Goal: Task Accomplishment & Management: Use online tool/utility

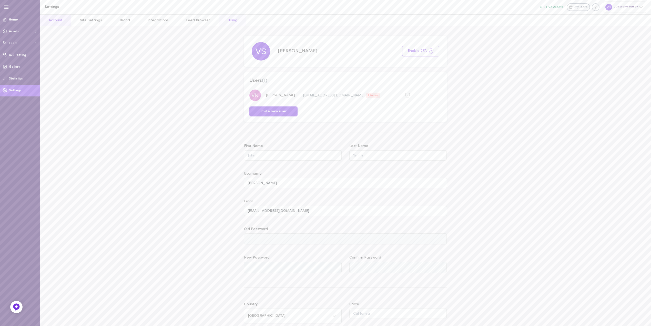
click at [226, 19] on link "Billing" at bounding box center [232, 21] width 27 height 12
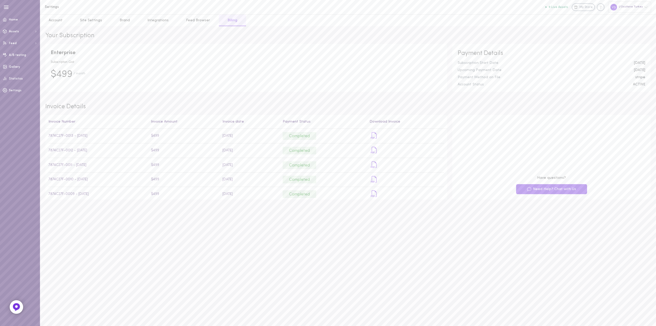
click at [16, 305] on icon at bounding box center [16, 307] width 4 height 4
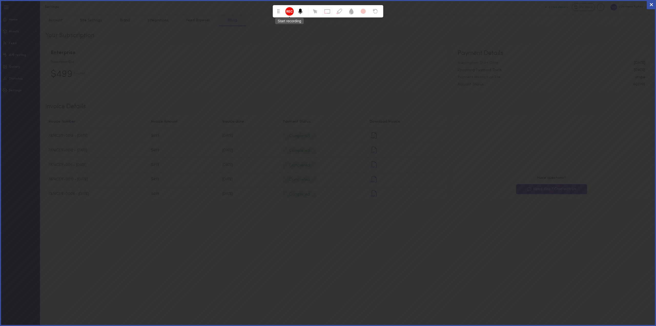
click at [293, 13] on circle at bounding box center [289, 11] width 7 height 7
click at [289, 10] on polygon at bounding box center [290, 11] width 2 height 2
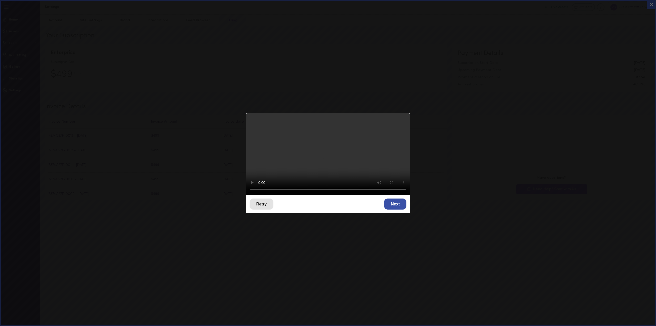
click at [265, 198] on div "Retry" at bounding box center [262, 203] width 24 height 11
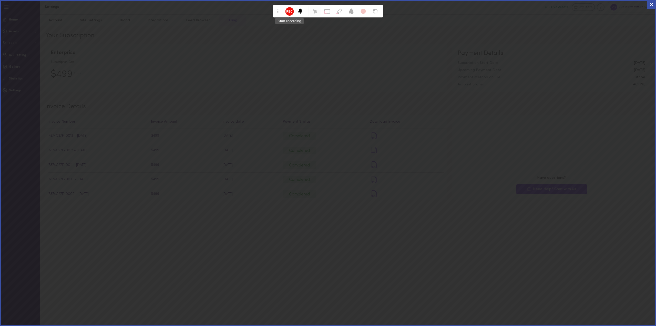
click at [289, 13] on circle at bounding box center [289, 11] width 7 height 7
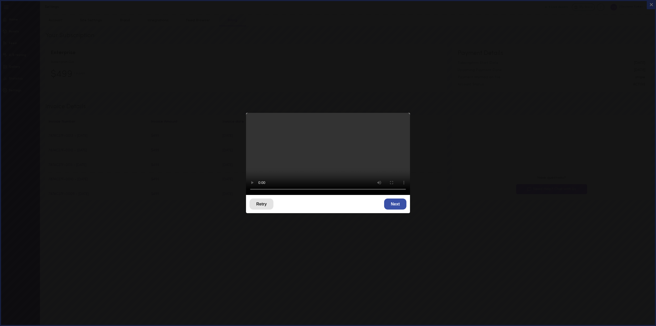
click at [262, 202] on div "Retry" at bounding box center [262, 203] width 24 height 11
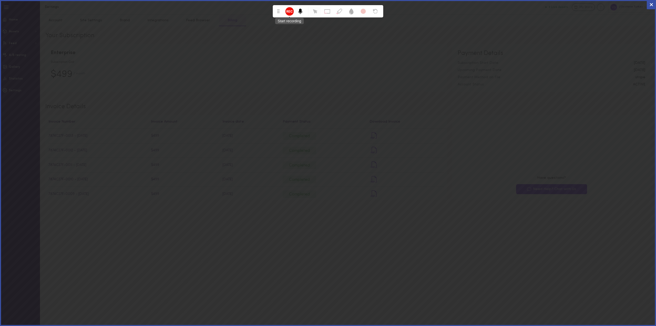
click at [291, 12] on icon at bounding box center [292, 11] width 2 height 2
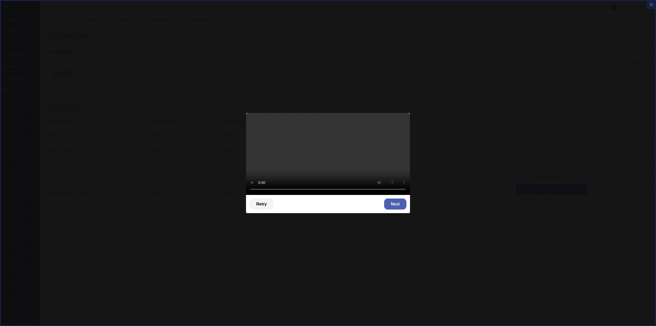
click at [398, 199] on div "Next" at bounding box center [395, 203] width 22 height 11
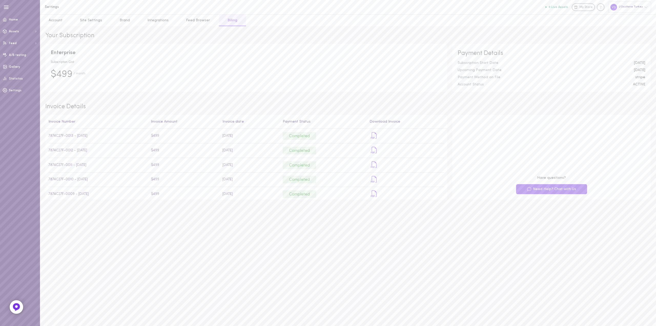
click at [13, 308] on div at bounding box center [17, 307] width 14 height 14
click at [23, 57] on link "A/B testing" at bounding box center [20, 55] width 40 height 12
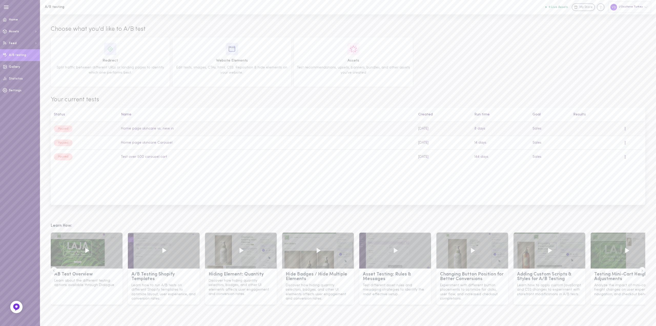
click at [538, 127] on td "Sales" at bounding box center [550, 129] width 41 height 14
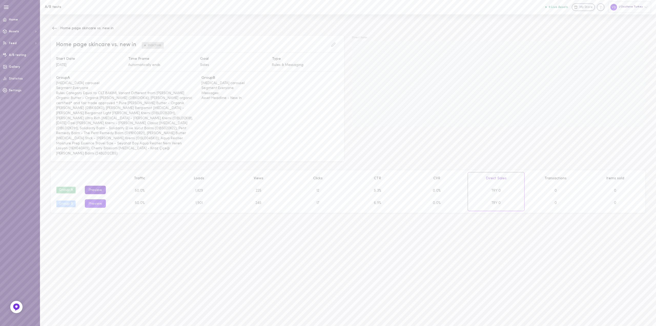
click at [96, 186] on button "Preview" at bounding box center [95, 190] width 21 height 8
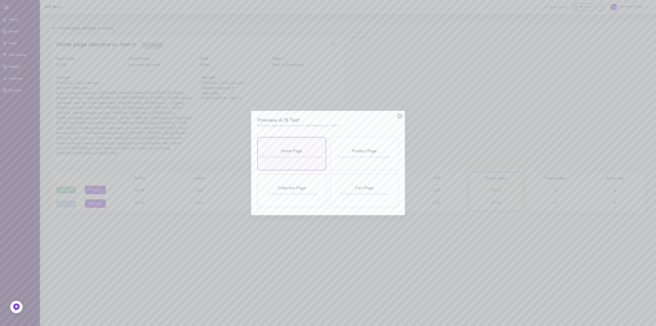
click at [307, 147] on div "Home Page Main landing page with hero content" at bounding box center [291, 153] width 69 height 33
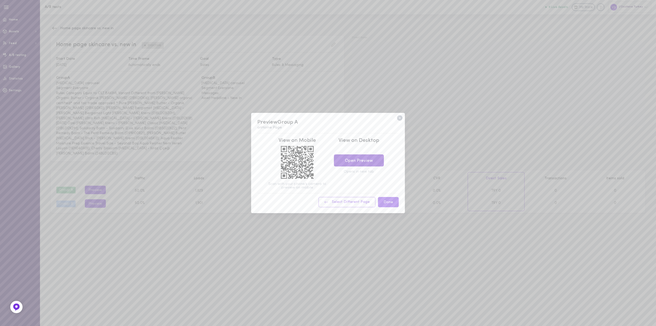
click at [370, 159] on link "Open Preview" at bounding box center [359, 160] width 50 height 12
click at [399, 116] on icon at bounding box center [399, 117] width 5 height 5
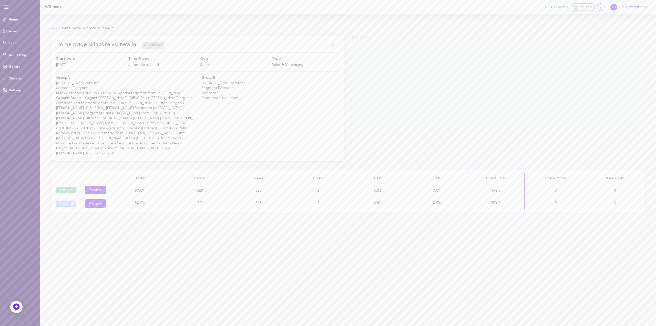
click at [51, 30] on button at bounding box center [55, 28] width 8 height 8
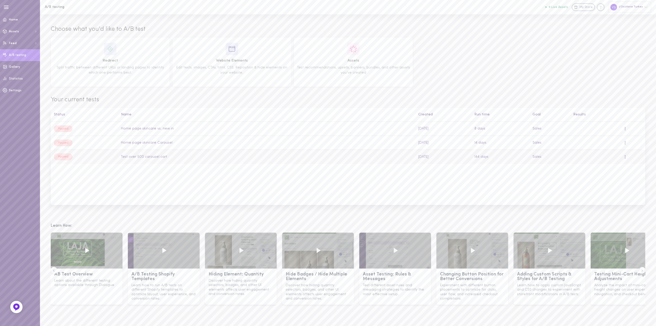
click at [156, 153] on td "Test over 500 carousel cart" at bounding box center [266, 157] width 297 height 14
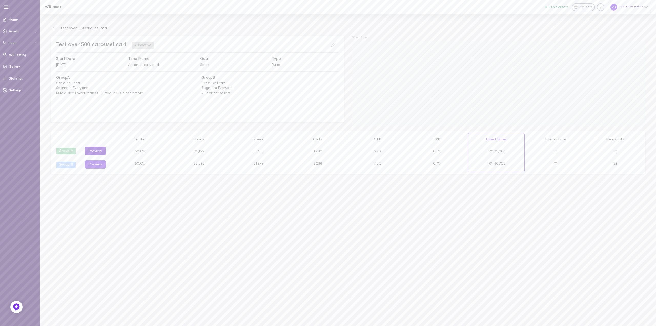
click at [98, 148] on button "Preview" at bounding box center [95, 151] width 21 height 8
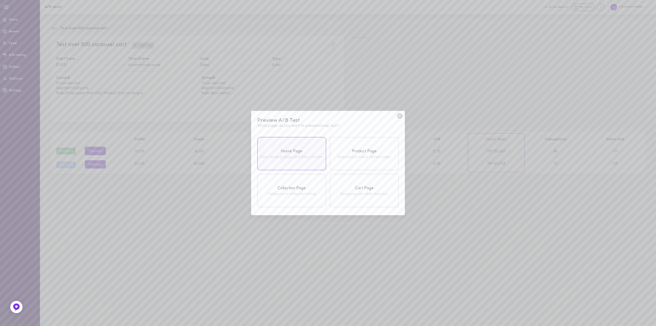
click at [316, 149] on div "Home Page" at bounding box center [292, 151] width 66 height 6
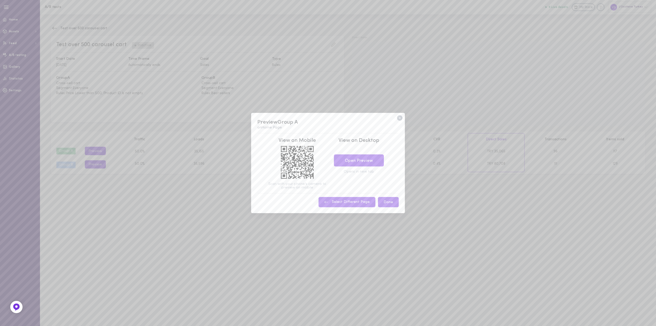
click at [357, 205] on button "Select Different Page" at bounding box center [347, 202] width 57 height 10
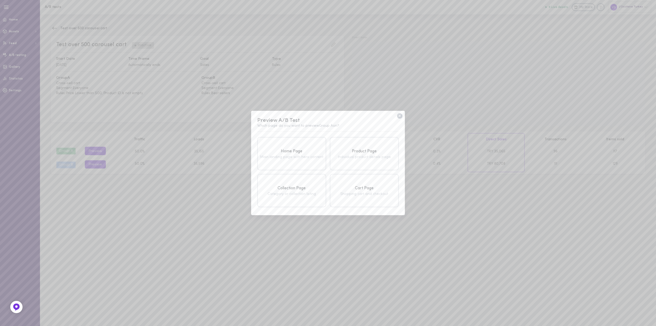
click at [401, 115] on icon at bounding box center [399, 115] width 5 height 5
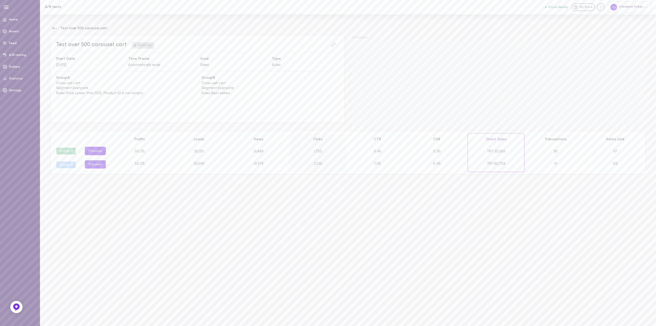
click at [324, 158] on div "2,236" at bounding box center [318, 164] width 56 height 12
click at [382, 157] on div "5.4%" at bounding box center [377, 151] width 56 height 12
click at [507, 159] on div "TRY 80,708" at bounding box center [496, 164] width 56 height 12
click at [55, 28] on icon at bounding box center [54, 28] width 5 height 5
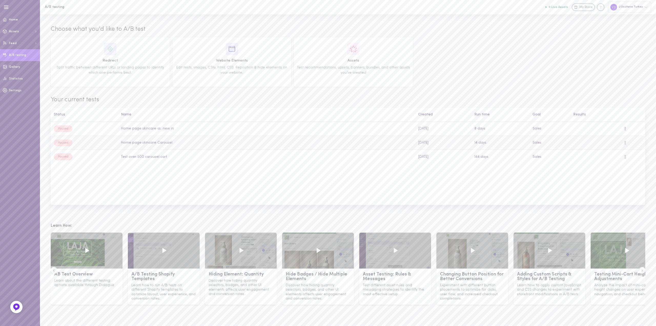
click at [111, 143] on td "Paused" at bounding box center [84, 143] width 67 height 14
click at [72, 143] on div "Paused" at bounding box center [63, 142] width 19 height 7
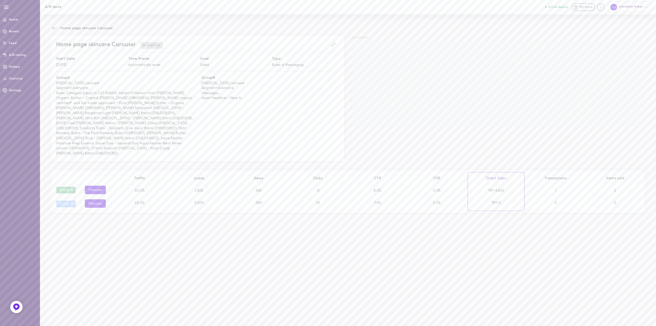
click at [53, 28] on icon at bounding box center [54, 28] width 5 height 5
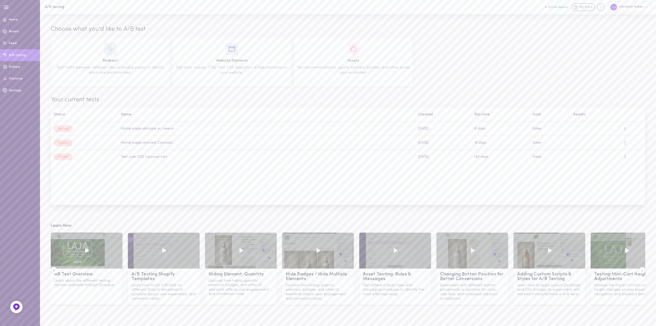
click at [88, 248] on icon at bounding box center [86, 250] width 9 height 9
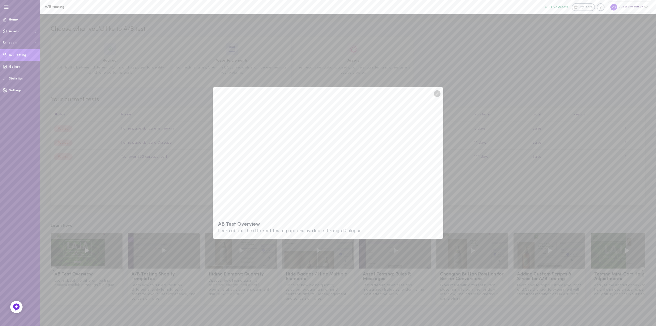
click at [522, 138] on div "AB Test Overview Learn about the different testing options available through Di…" at bounding box center [328, 163] width 656 height 326
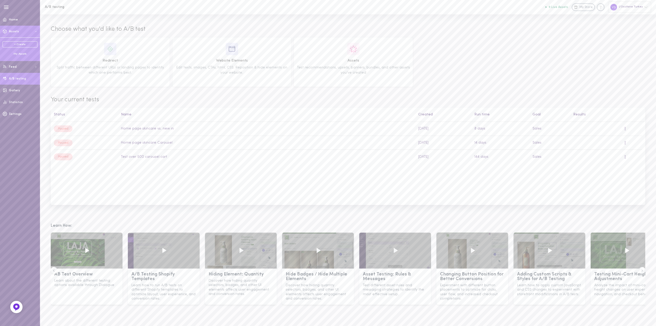
click at [21, 31] on button "Assets" at bounding box center [20, 32] width 40 height 12
click at [23, 41] on button "Feed" at bounding box center [20, 43] width 40 height 12
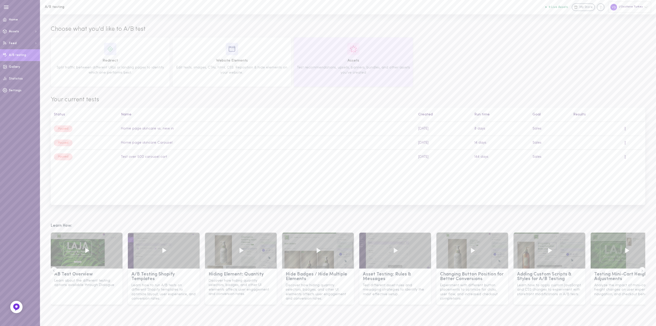
click at [389, 61] on span "Assets" at bounding box center [353, 61] width 115 height 6
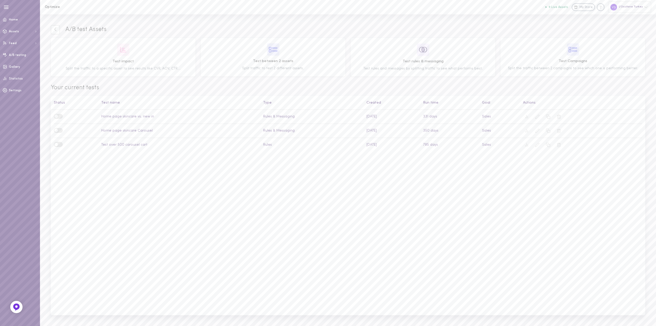
click at [565, 5] on div "9 Live Assets My Store L'Occitane [GEOGRAPHIC_DATA]" at bounding box center [599, 7] width 106 height 11
click at [563, 8] on button "9 Live Assets" at bounding box center [557, 6] width 23 height 3
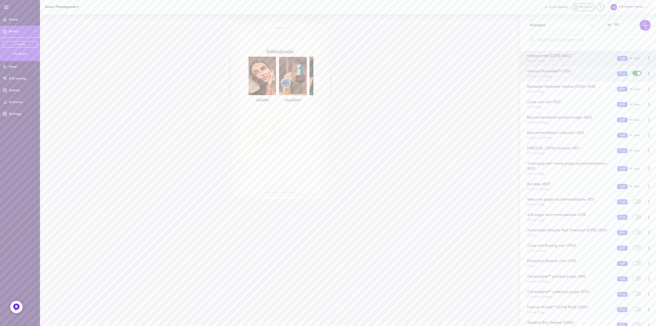
click at [556, 75] on div "Manual Storyteller™ - 2730 Collection Pages" at bounding box center [568, 74] width 90 height 10
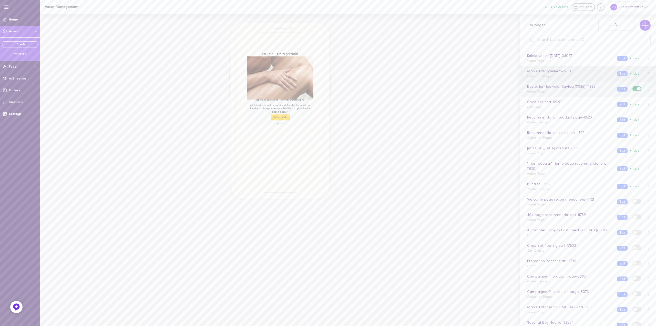
click at [558, 93] on div "Bestseller [PERSON_NAME] (11935) - 11935 Home Page" at bounding box center [568, 89] width 90 height 10
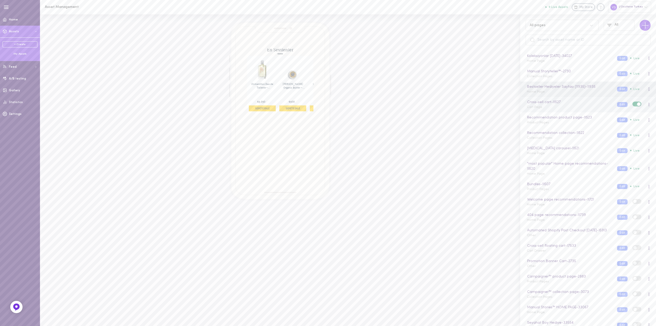
click at [573, 112] on div "Cross-sell cart - 11527 Cart Page Edit Live" at bounding box center [588, 104] width 136 height 15
click at [572, 125] on div "Recommendation product page - 11523 Product Pages Edit Live" at bounding box center [588, 119] width 136 height 15
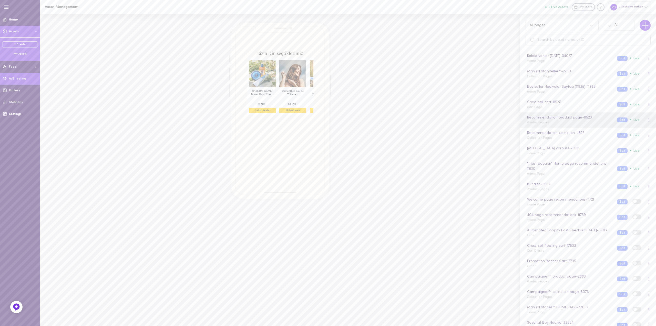
click at [25, 82] on link "A/B testing" at bounding box center [20, 79] width 40 height 12
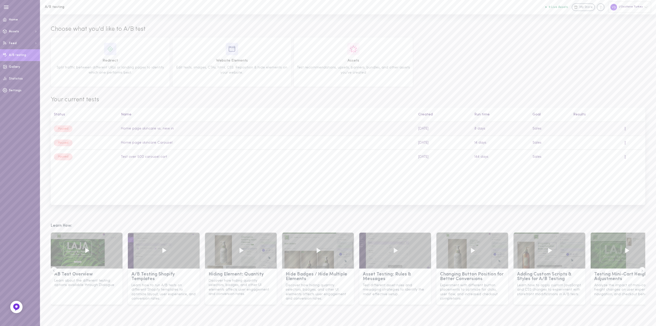
click at [73, 133] on td "Paused" at bounding box center [84, 129] width 67 height 14
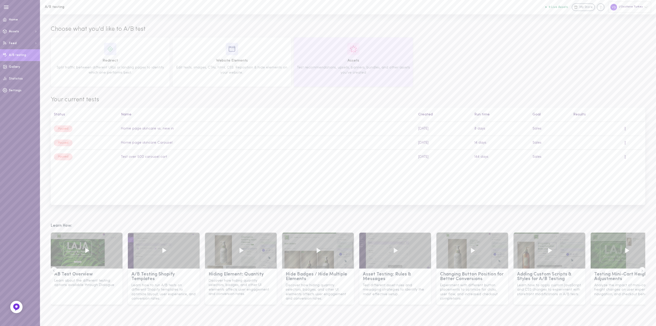
click at [375, 76] on div "Assets Test recommendations, upsells, banners, bundles, and other assets you’ve…" at bounding box center [353, 62] width 115 height 38
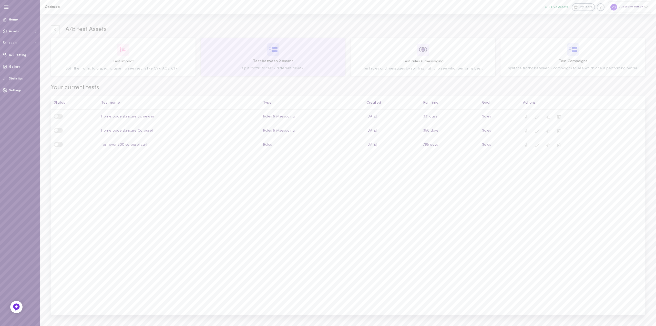
click at [313, 65] on div "Test between 2 assets Split traffic to test 2 different assets." at bounding box center [273, 56] width 141 height 27
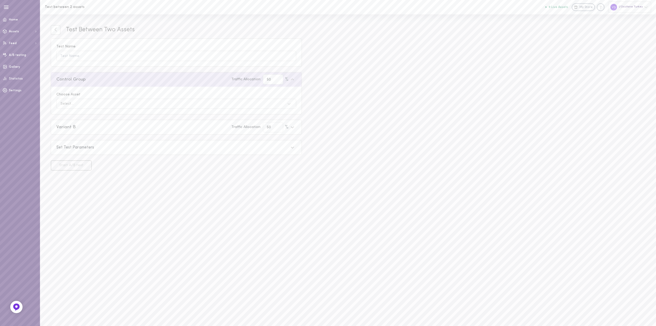
click at [196, 101] on div "Select..." at bounding box center [171, 103] width 227 height 7
click at [61, 102] on input "Choose Asset Select..." at bounding box center [61, 104] width 1 height 4
click at [195, 104] on div "Select..." at bounding box center [171, 103] width 227 height 7
click at [61, 104] on input "Choose Asset Select is focused ,type to refine list, press Down to open the men…" at bounding box center [61, 104] width 1 height 4
click at [195, 104] on div "Select..." at bounding box center [171, 103] width 227 height 7
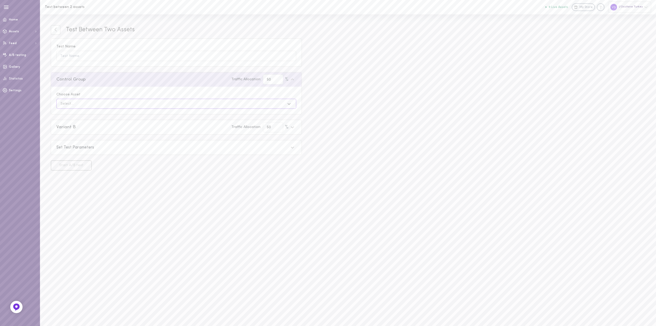
click at [61, 104] on input "Choose Asset Select is focused ,type to refine list, press Down to open the men…" at bounding box center [61, 104] width 1 height 4
click at [421, 123] on div "Test Between Two Assets Test Name Control Group Traffic Allocation: 50 % Choose…" at bounding box center [348, 170] width 616 height 312
click at [149, 149] on div "Set Test Parameters" at bounding box center [172, 147] width 232 height 6
click at [199, 106] on div "Select..." at bounding box center [171, 103] width 227 height 7
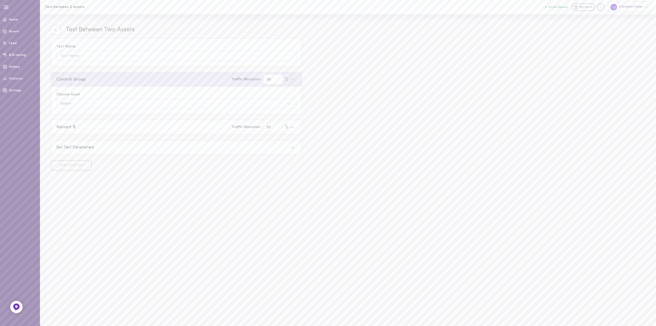
click at [61, 106] on input "Choose Asset Select..." at bounding box center [61, 104] width 1 height 4
click at [163, 131] on div "Manual Storyteller™ Active" at bounding box center [176, 128] width 234 height 5
click at [61, 106] on input "Choose Asset option Manual Storyteller™ focused, 2 of 20. 20 results available.…" at bounding box center [61, 104] width 1 height 4
click at [156, 129] on div "Variant B Traffic Allocation: 50 %" at bounding box center [172, 127] width 232 height 10
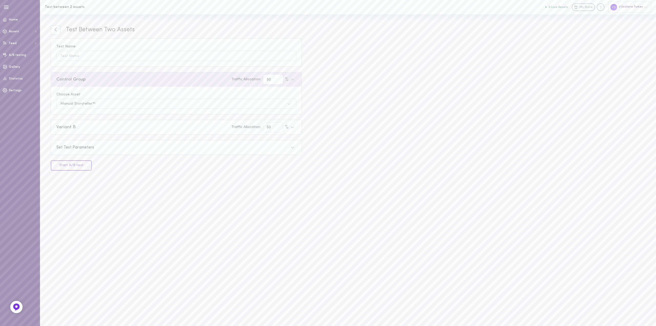
click at [57, 31] on icon at bounding box center [55, 29] width 5 height 5
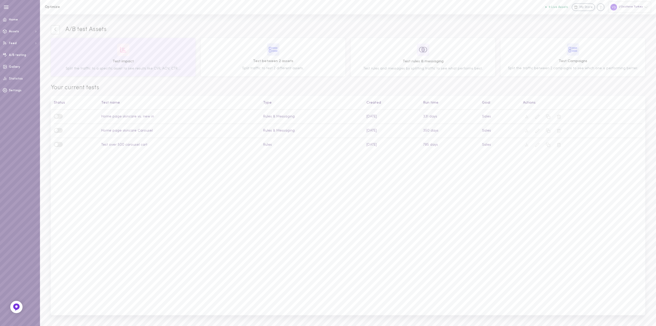
click at [158, 65] on div "Test impact Split the traffic to a specific asset to see results like CVR, AOV,…" at bounding box center [123, 57] width 141 height 28
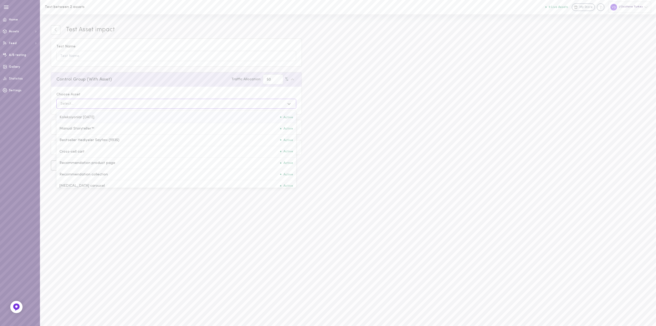
click at [122, 104] on div "Select..." at bounding box center [171, 103] width 227 height 7
click at [61, 104] on input "Choose Asset option Koleksiyonlar [DATE] focused, 1 of 20. 20 results available…" at bounding box center [61, 104] width 1 height 4
click at [122, 104] on div "Select..." at bounding box center [171, 103] width 227 height 7
click at [61, 104] on input "Choose Asset option Koleksiyonlar [DATE] focused, 1 of 20. 20 results available…" at bounding box center [61, 104] width 1 height 4
click at [59, 35] on link at bounding box center [56, 30] width 10 height 10
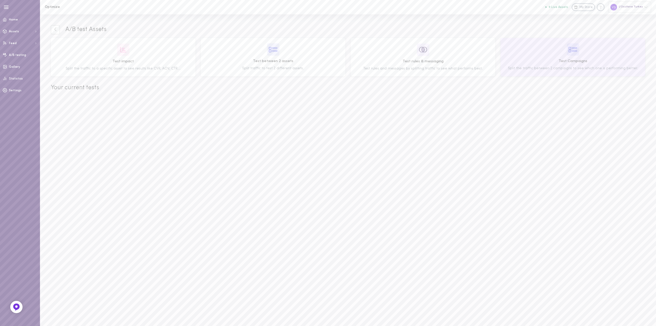
click at [607, 59] on span "Test Campaigns" at bounding box center [573, 61] width 141 height 6
click at [86, 129] on div "Select..." at bounding box center [109, 127] width 103 height 7
click at [61, 129] on input "Segment Use Up and Down to choose options, press Enter to select the currently …" at bounding box center [61, 127] width 1 height 4
drag, startPoint x: 86, startPoint y: 129, endPoint x: 88, endPoint y: 125, distance: 4.5
click at [86, 129] on div "Select..." at bounding box center [109, 127] width 103 height 7
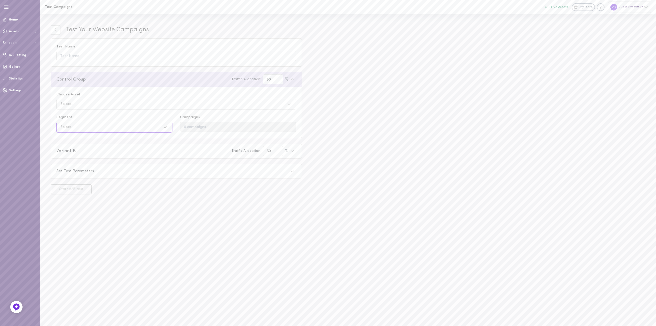
click at [61, 129] on input "Segment Select is focused ,type to refine list, press Down to open the menu, Se…" at bounding box center [61, 127] width 1 height 4
click at [92, 104] on div "Select..." at bounding box center [171, 104] width 227 height 7
click at [61, 104] on input "Choose Asset option Manual Storyteller™ focused, 1 of 9. 9 results available. U…" at bounding box center [61, 104] width 1 height 4
click at [92, 104] on div "Select..." at bounding box center [171, 104] width 227 height 7
click at [61, 104] on input "Choose Asset option Manual Storyteller™ focused, 1 of 9. 9 results available. U…" at bounding box center [61, 104] width 1 height 4
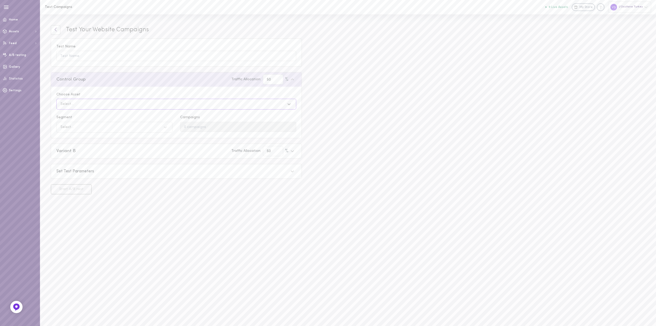
click at [53, 29] on link at bounding box center [56, 30] width 10 height 10
click at [56, 29] on icon at bounding box center [55, 29] width 5 height 5
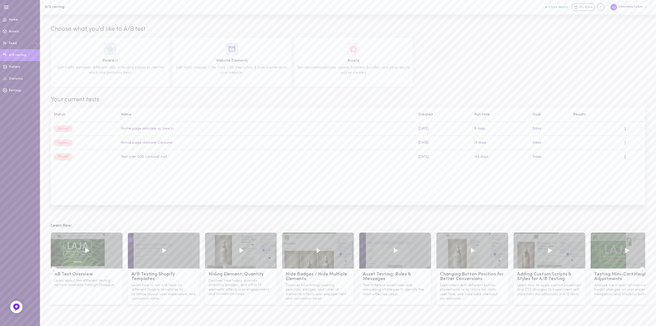
click at [393, 249] on icon at bounding box center [395, 250] width 9 height 9
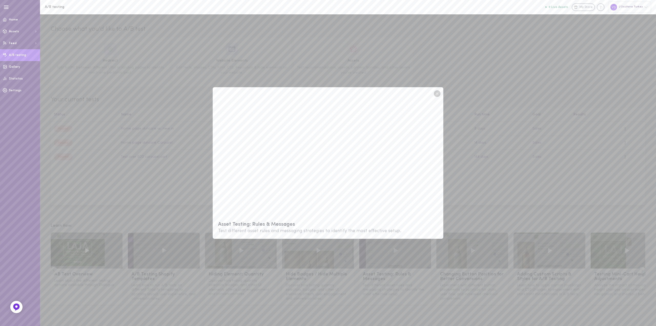
click at [438, 94] on circle at bounding box center [437, 93] width 7 height 7
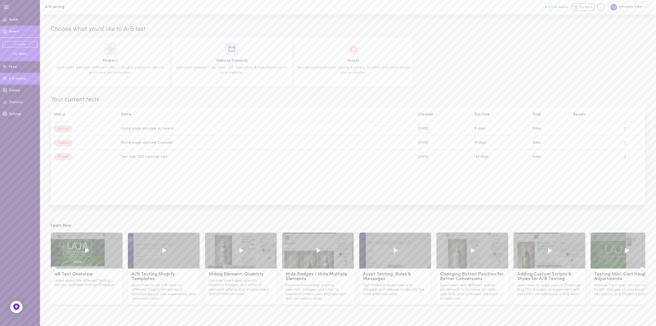
click at [25, 32] on button "Assets" at bounding box center [20, 32] width 40 height 12
click at [23, 54] on div "My Assets" at bounding box center [20, 54] width 35 height 4
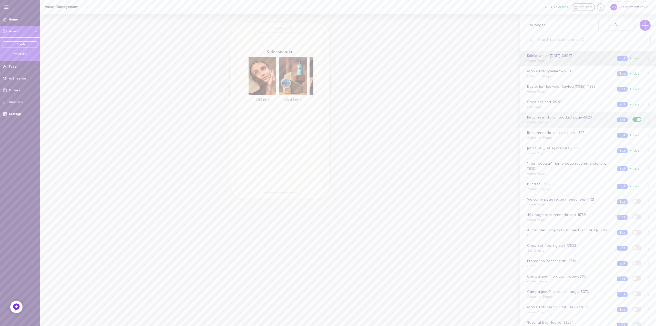
scroll to position [43, 0]
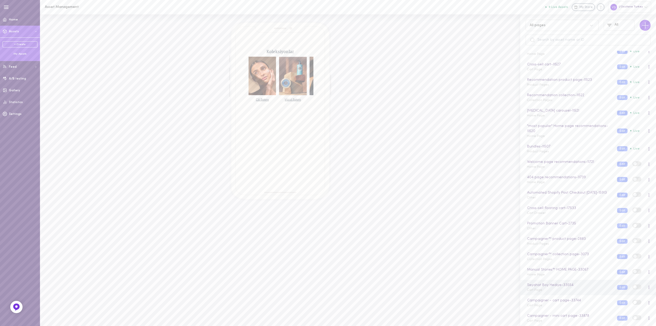
click at [555, 289] on div "Seyahat Boy Hediye - 33554 Cart Page" at bounding box center [568, 287] width 90 height 10
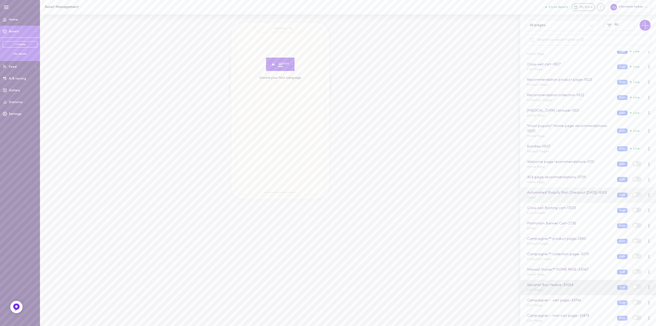
click at [572, 199] on div "Automated Shopify Post Checkout [DATE] - 15913 Other" at bounding box center [568, 195] width 90 height 10
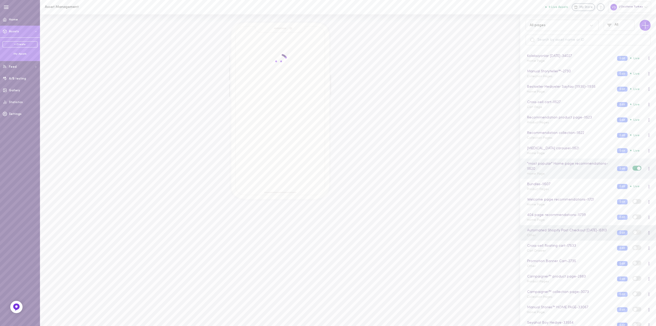
click at [572, 172] on div ""most popular" Home page recommendations - 11520 Home Page" at bounding box center [568, 168] width 90 height 15
